Goal: Check status: Check status

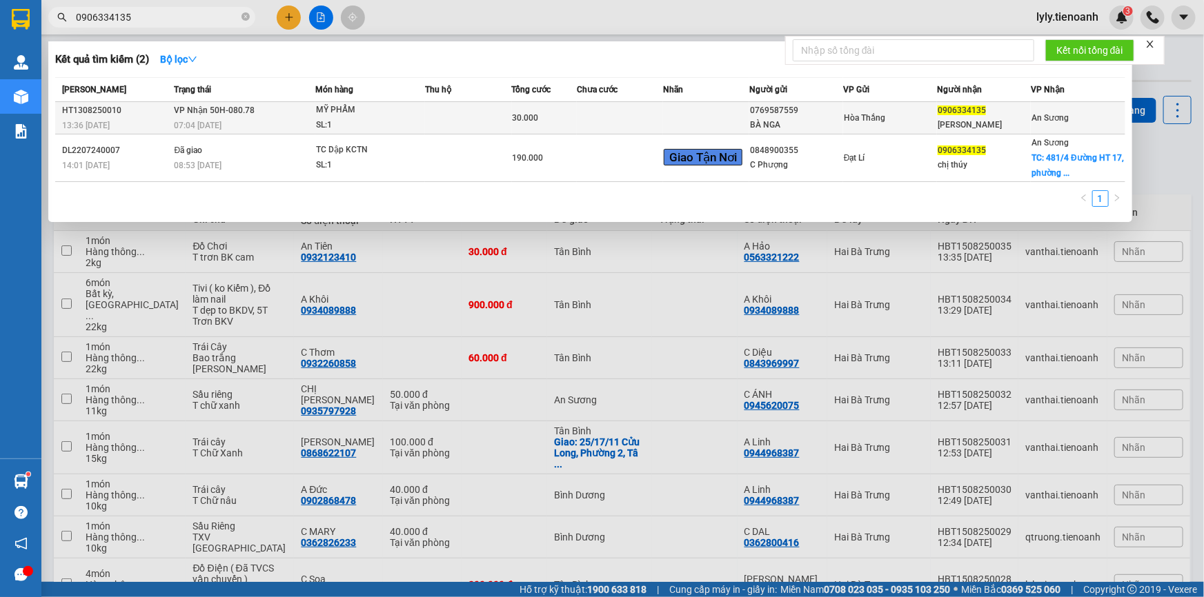
click at [245, 122] on div "07:04 [DATE]" at bounding box center [245, 125] width 140 height 15
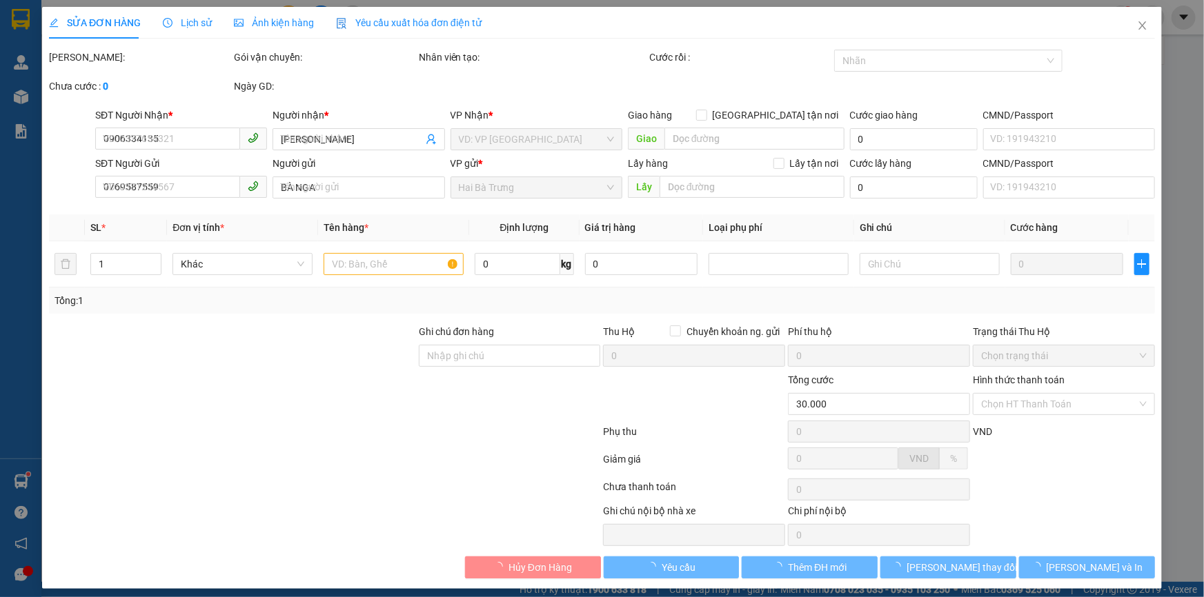
click at [186, 14] on div "Lịch sử" at bounding box center [187, 23] width 49 height 32
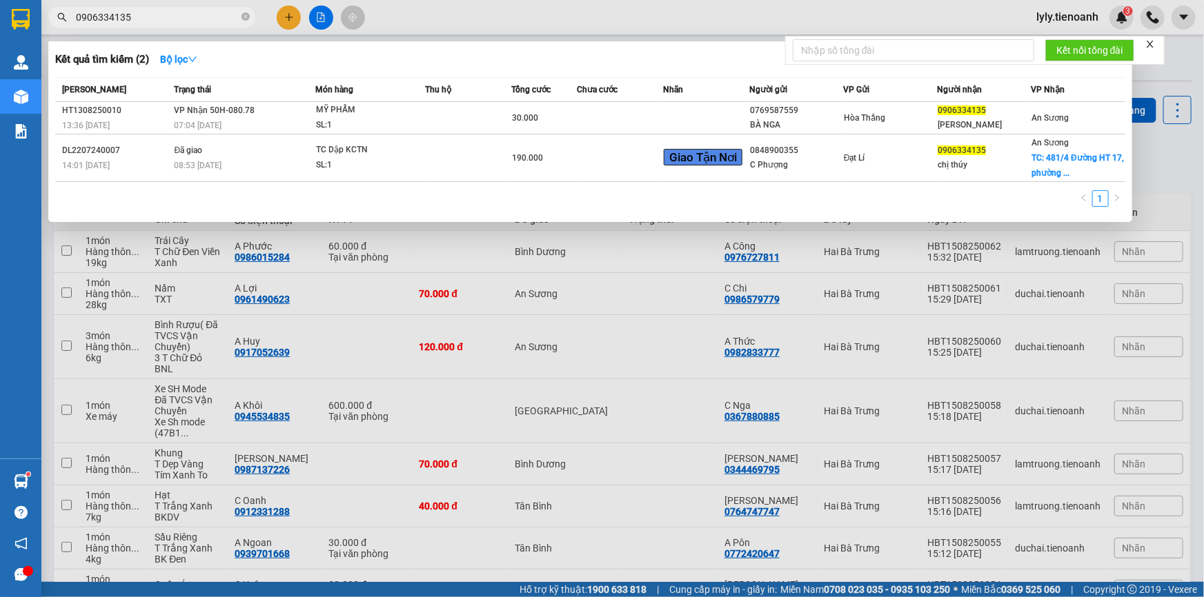
click at [160, 21] on input "0906334135" at bounding box center [157, 17] width 163 height 15
paste input "829155758"
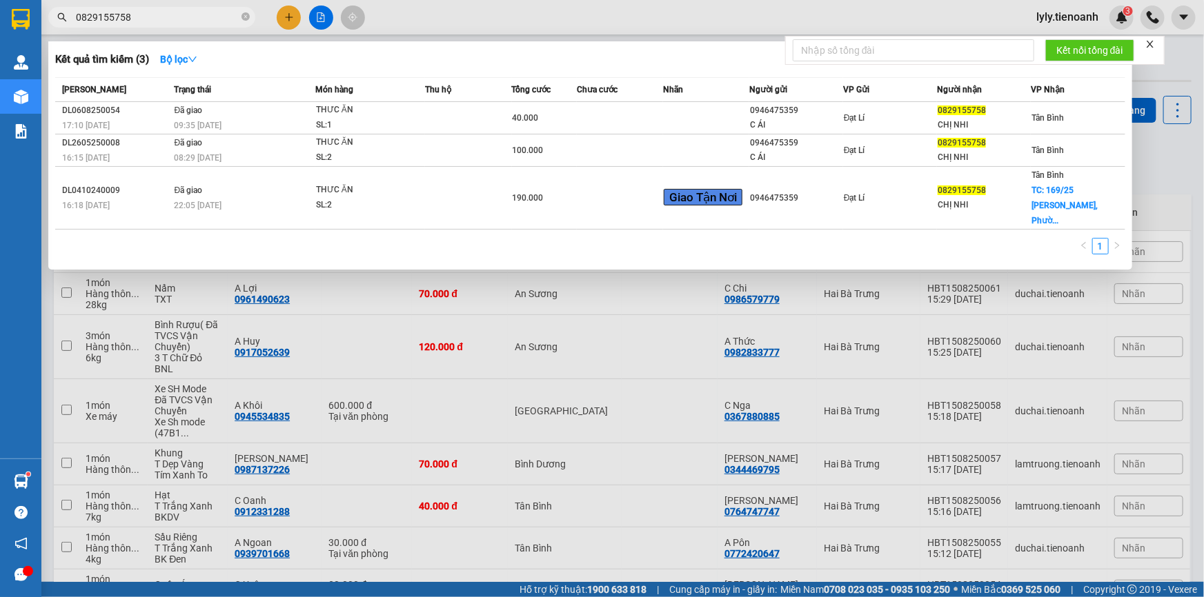
type input "0829155758"
